Goal: Transaction & Acquisition: Purchase product/service

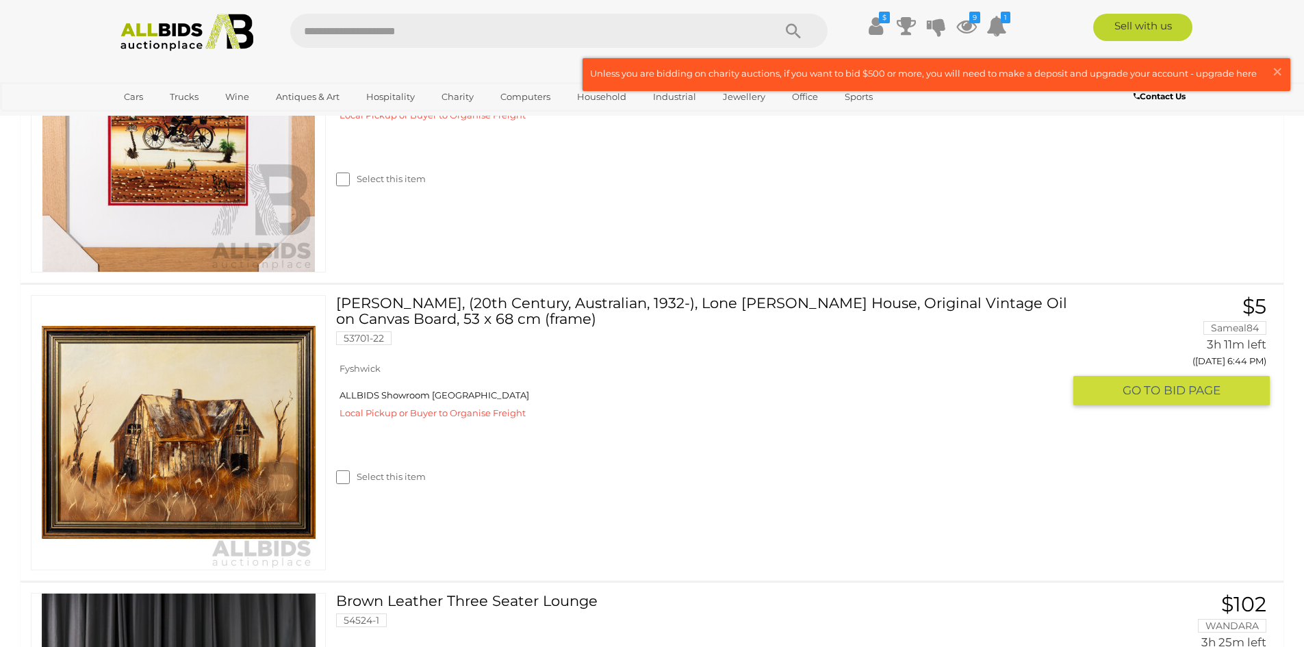
scroll to position [411, 0]
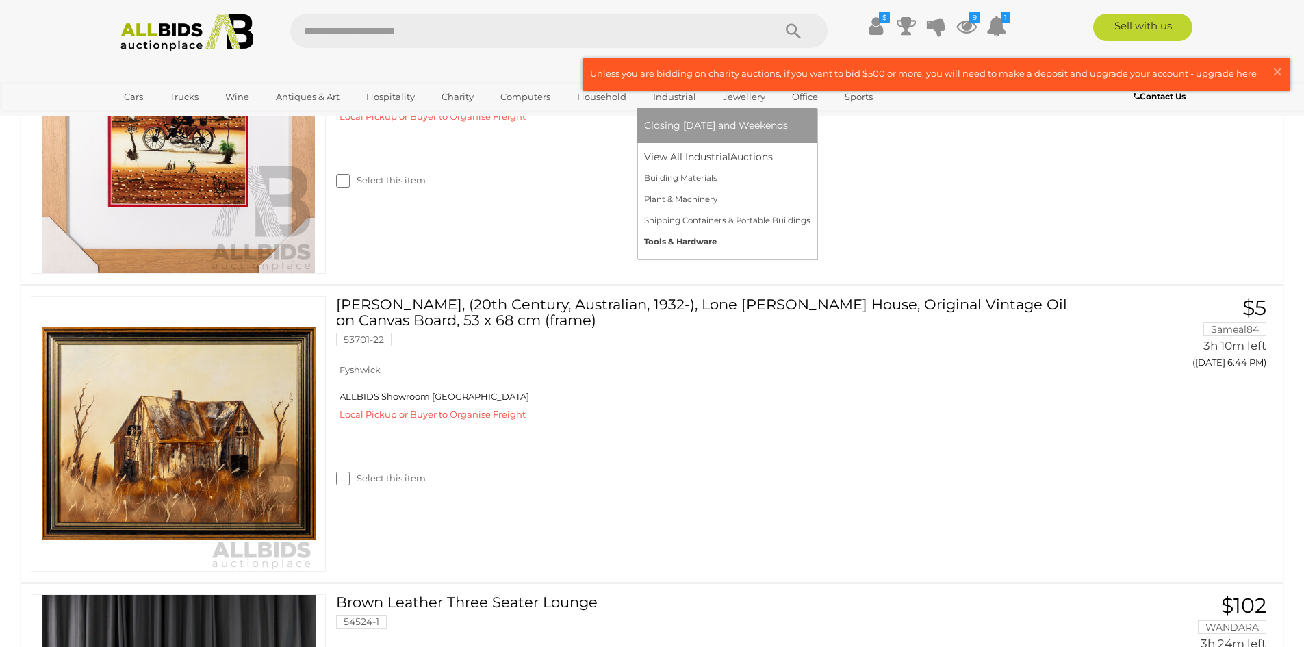
click at [702, 242] on link "Tools & Hardware" at bounding box center [727, 241] width 166 height 21
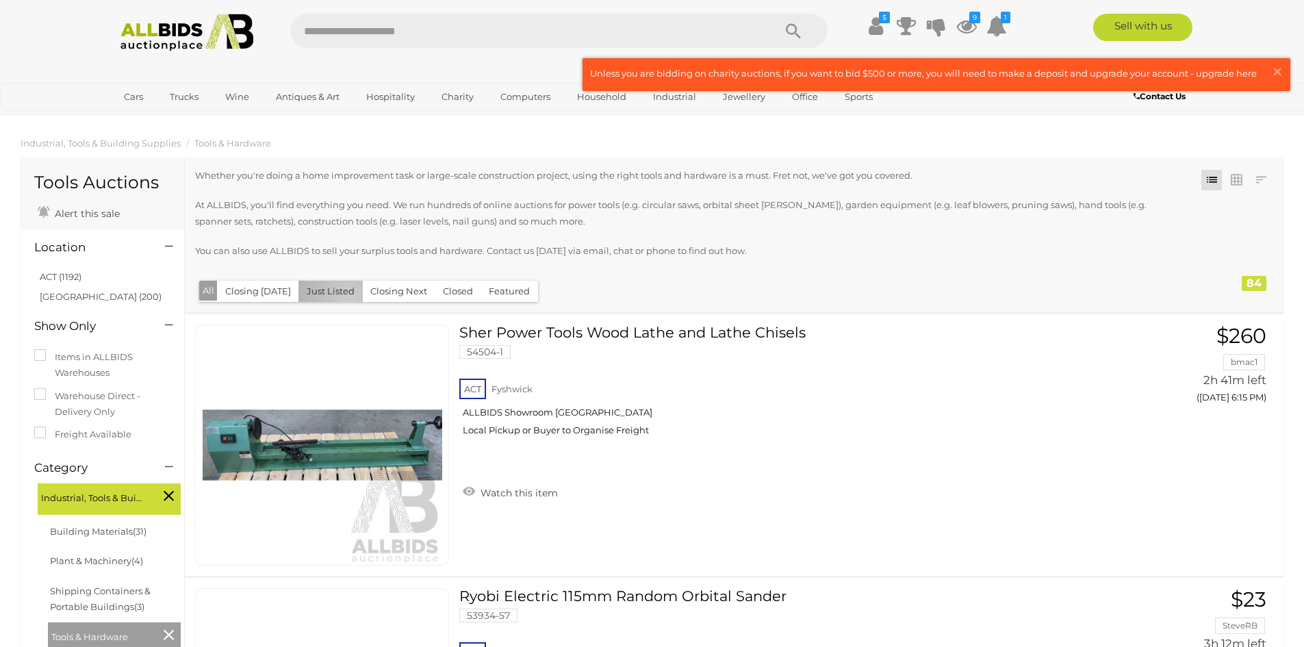
click at [344, 297] on button "Just Listed" at bounding box center [330, 291] width 64 height 21
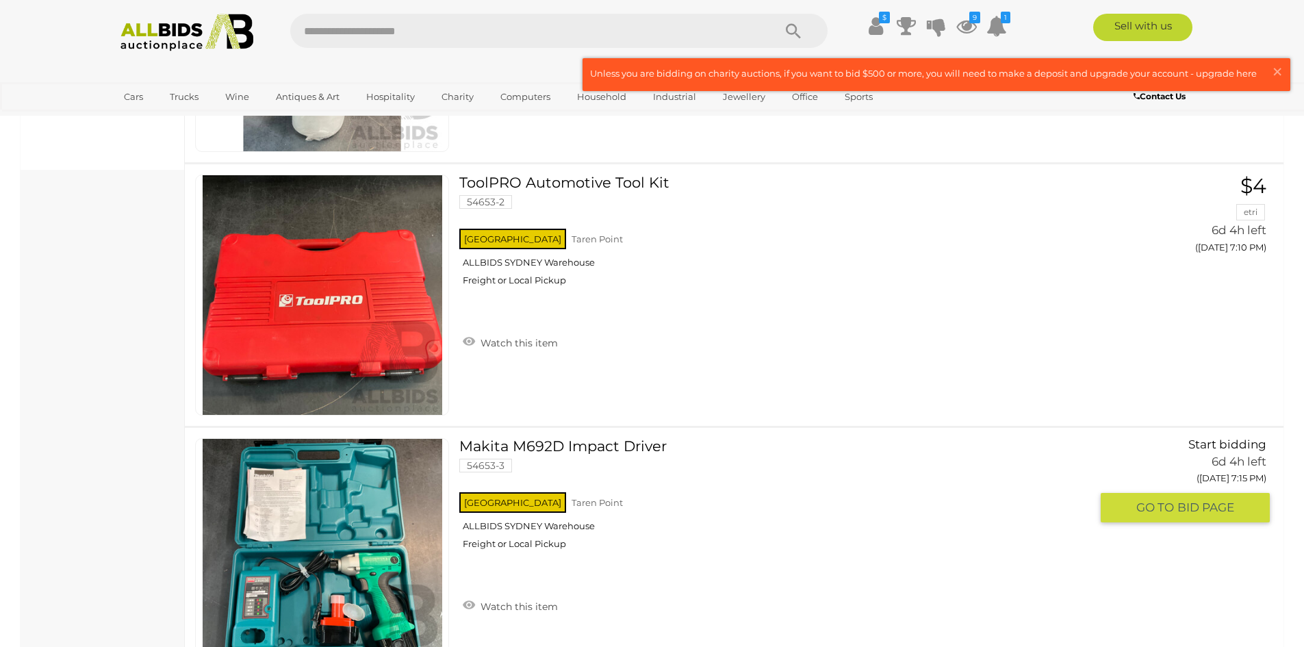
scroll to position [616, 0]
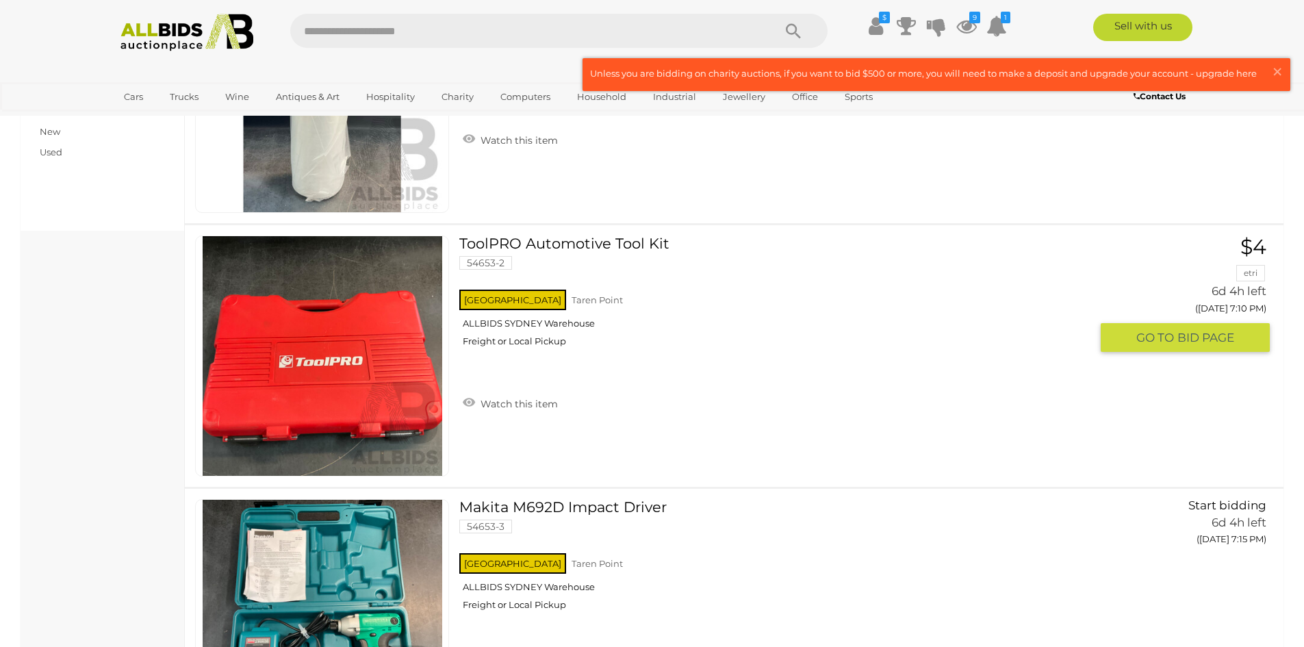
click at [598, 246] on link "ToolPRO Automotive Tool Kit 54653-2 NSW Taren Point ALLBIDS SYDNEY Warehouse" at bounding box center [780, 296] width 620 height 122
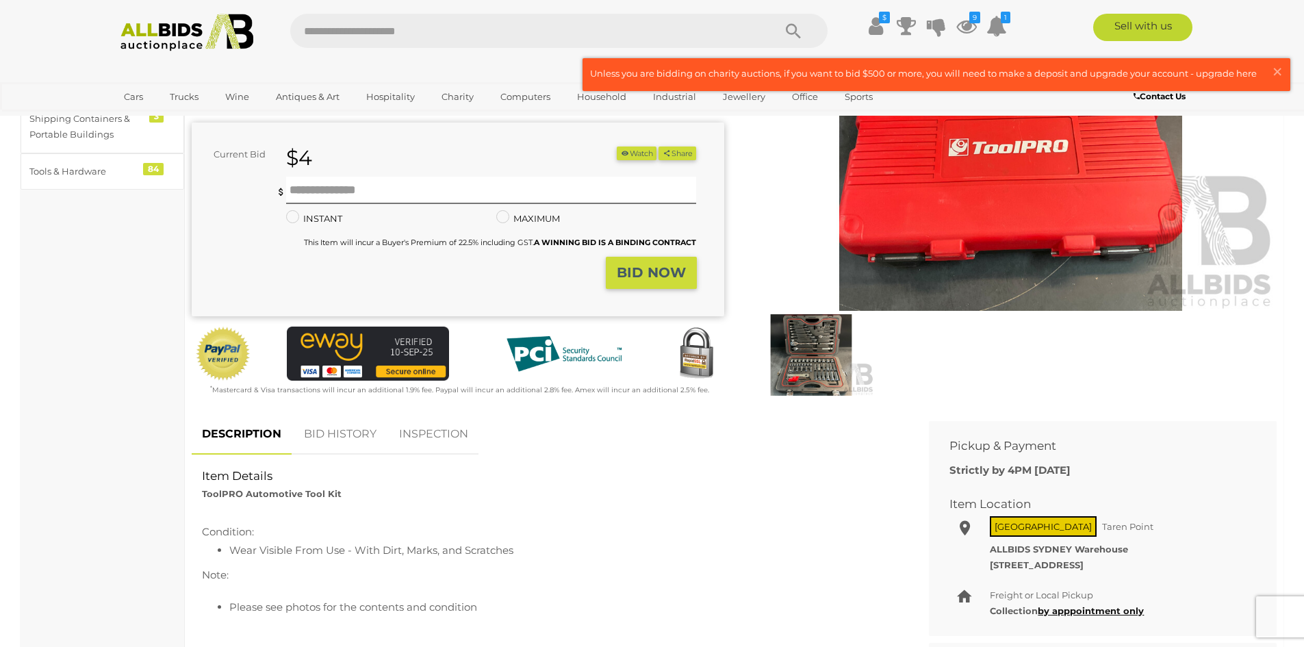
scroll to position [205, 0]
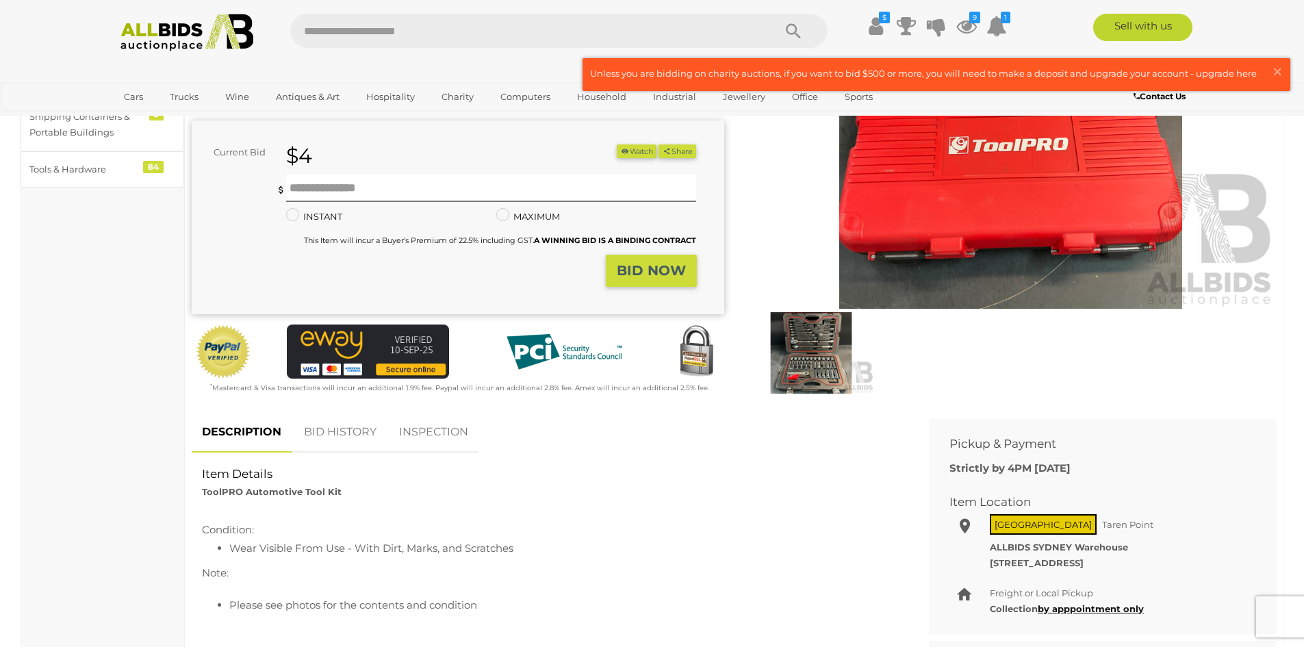
click at [805, 364] on img at bounding box center [811, 352] width 126 height 81
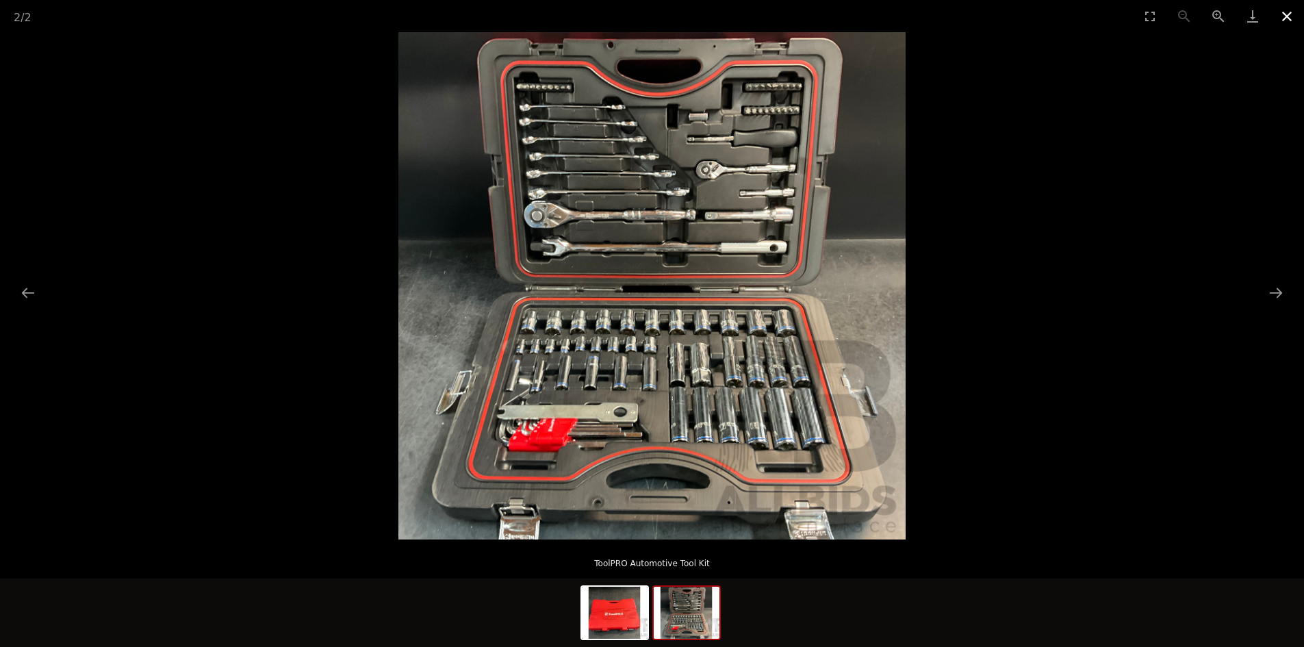
click at [1284, 21] on button "Close gallery" at bounding box center [1287, 16] width 34 height 32
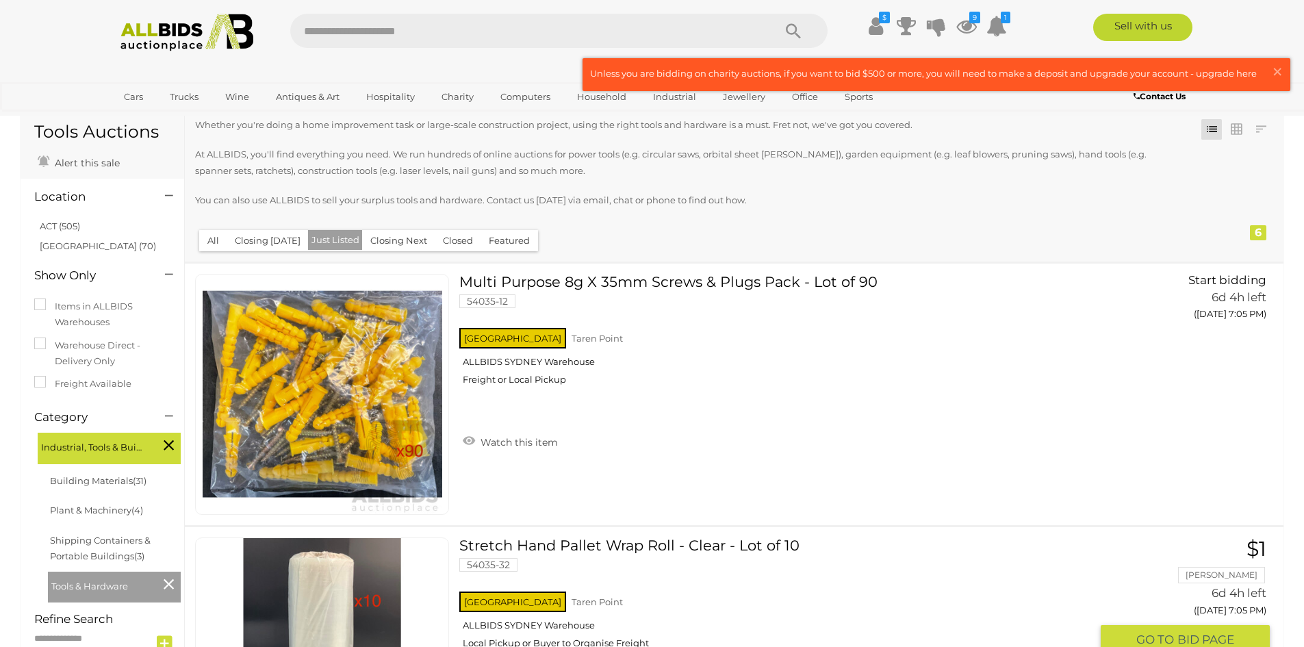
scroll to position [16, 0]
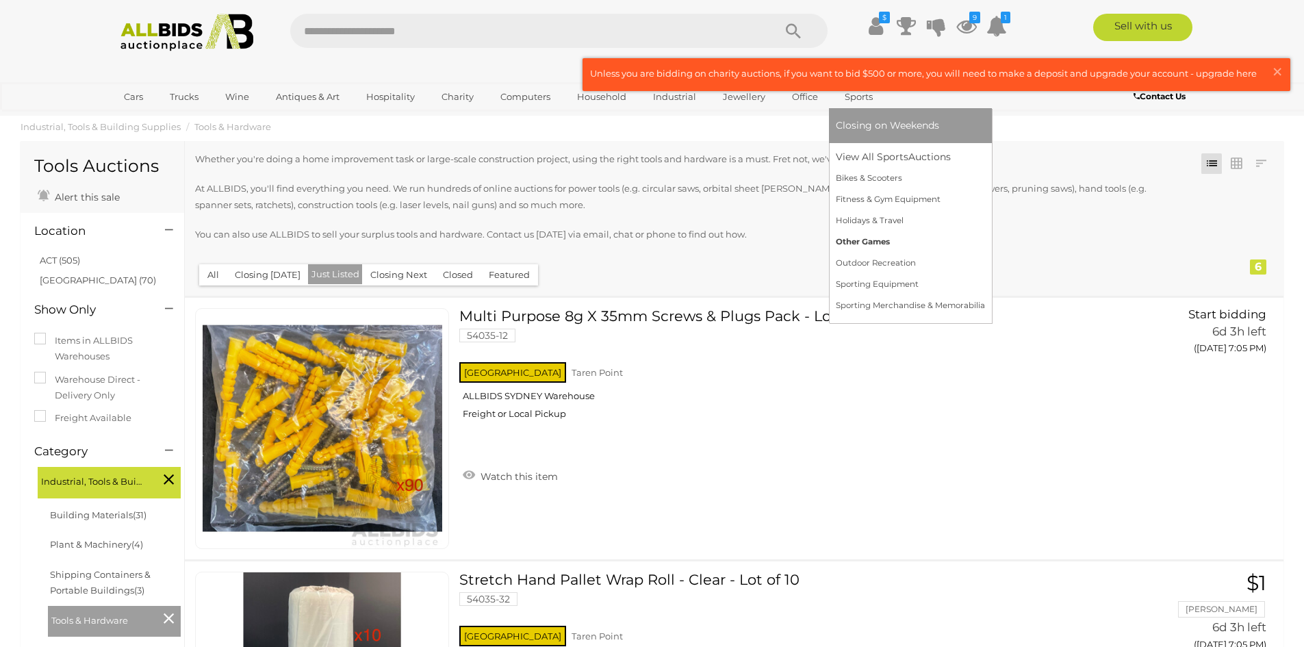
click at [871, 241] on link "Other Games" at bounding box center [910, 241] width 149 height 21
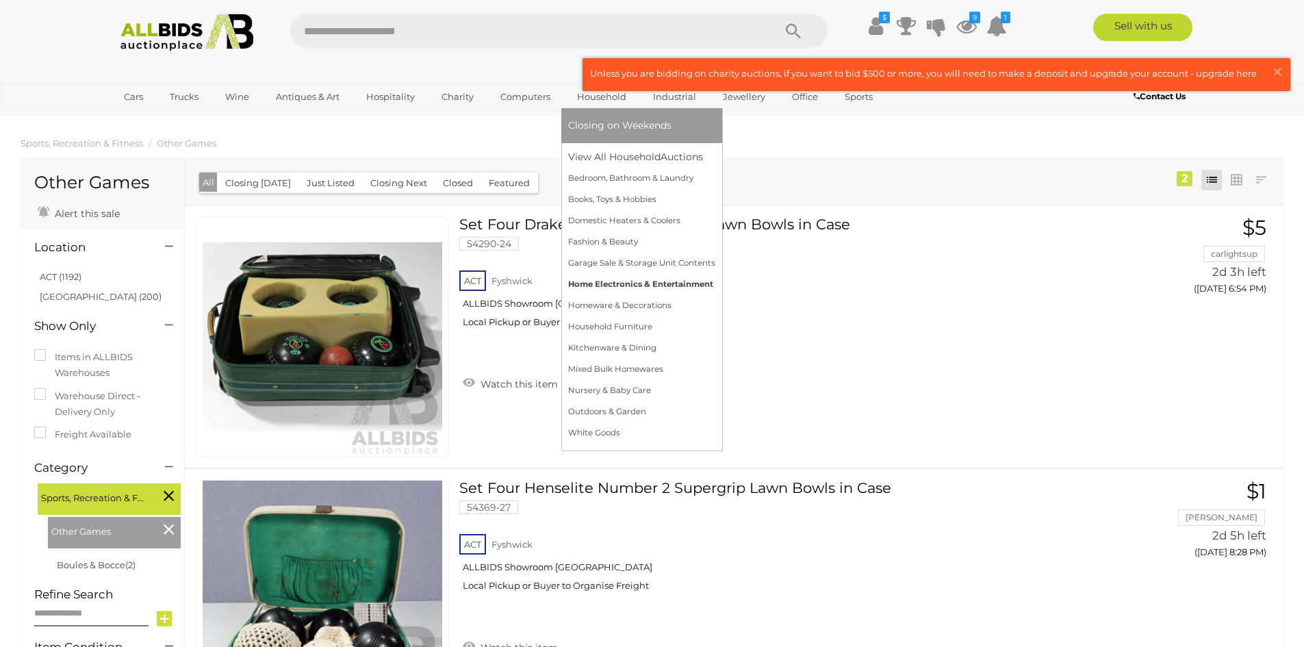
click at [607, 284] on link "Home Electronics & Entertainment" at bounding box center [641, 284] width 147 height 21
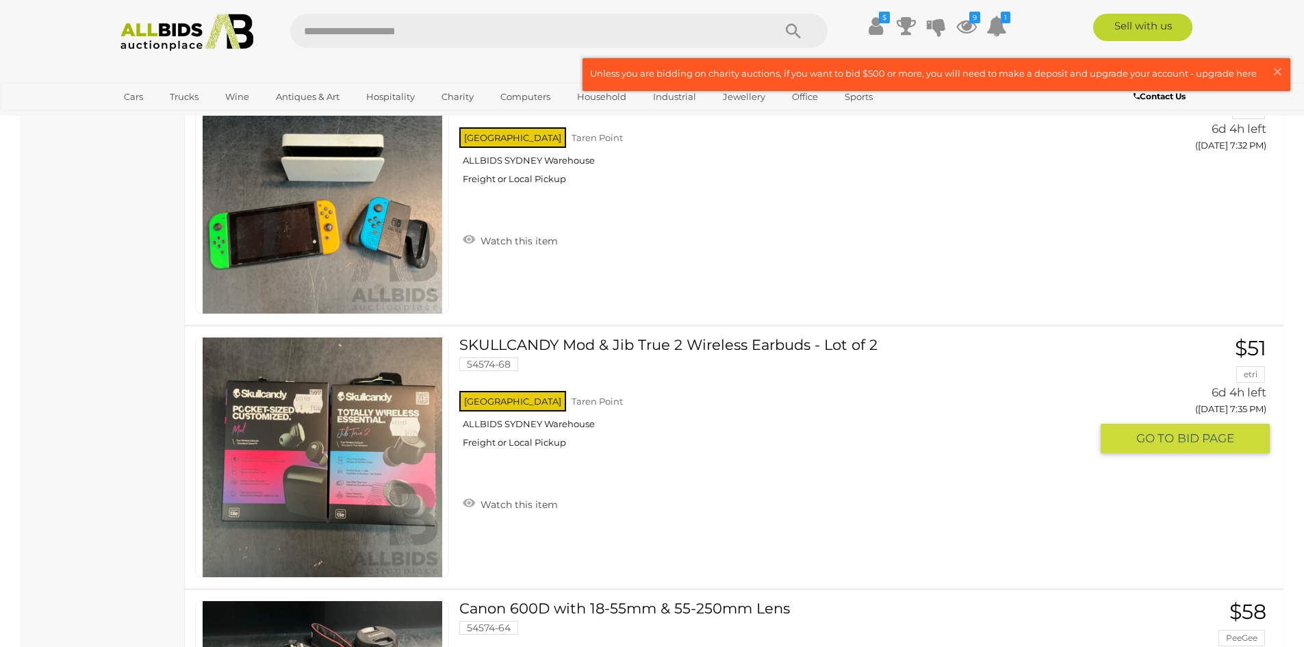
scroll to position [6435, 0]
